Goal: Navigation & Orientation: Go to known website

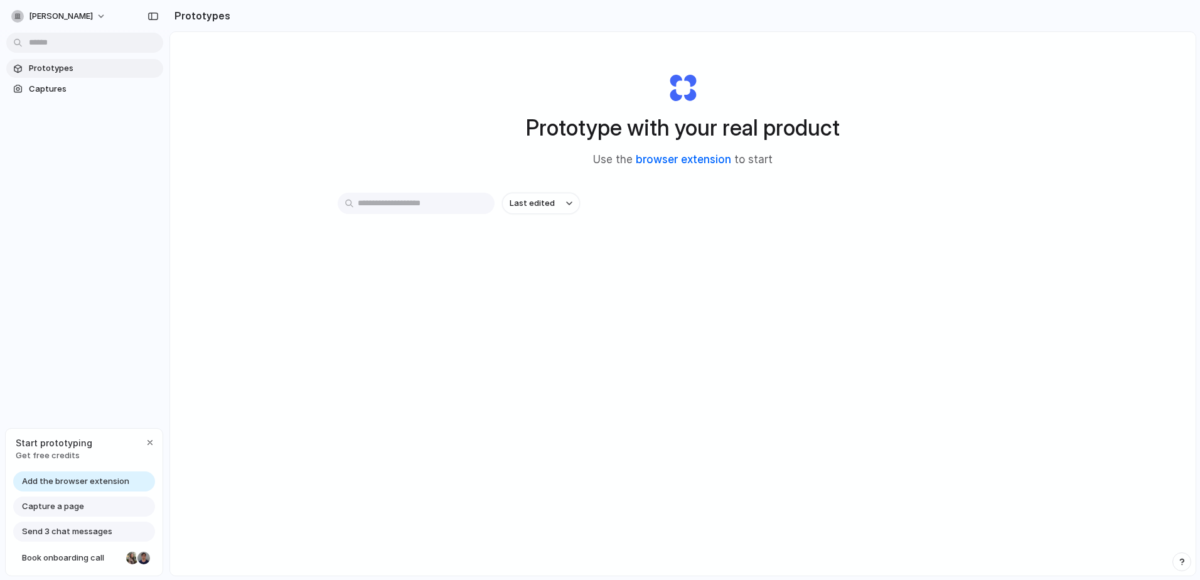
click at [681, 160] on link "browser extension" at bounding box center [683, 159] width 95 height 13
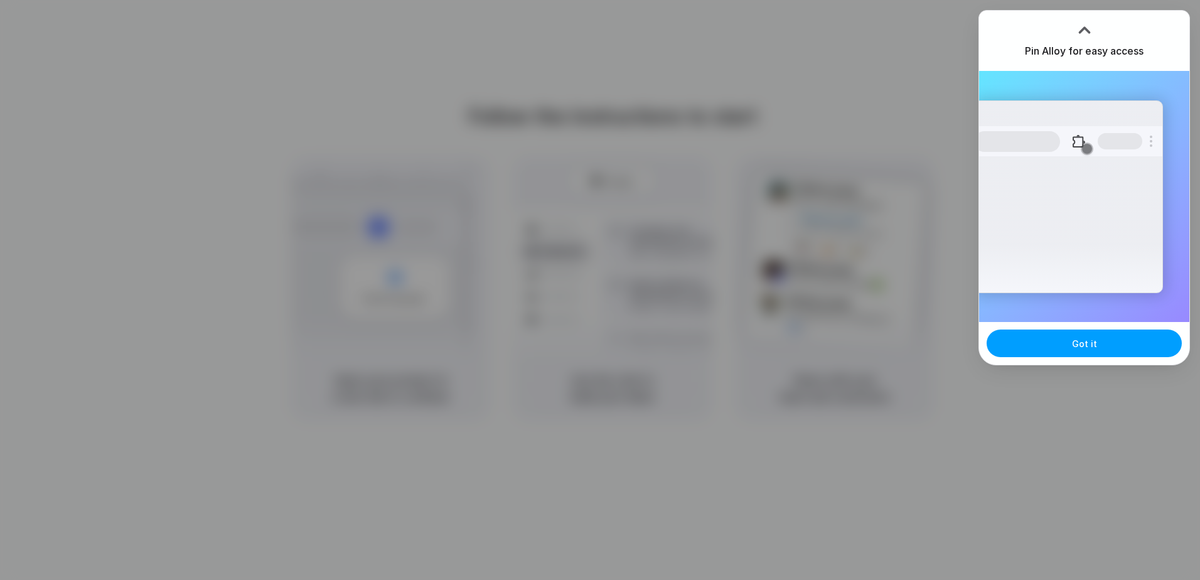
click at [1053, 346] on button "Got it" at bounding box center [1084, 344] width 195 height 28
